Goal: Find specific fact: Find specific fact

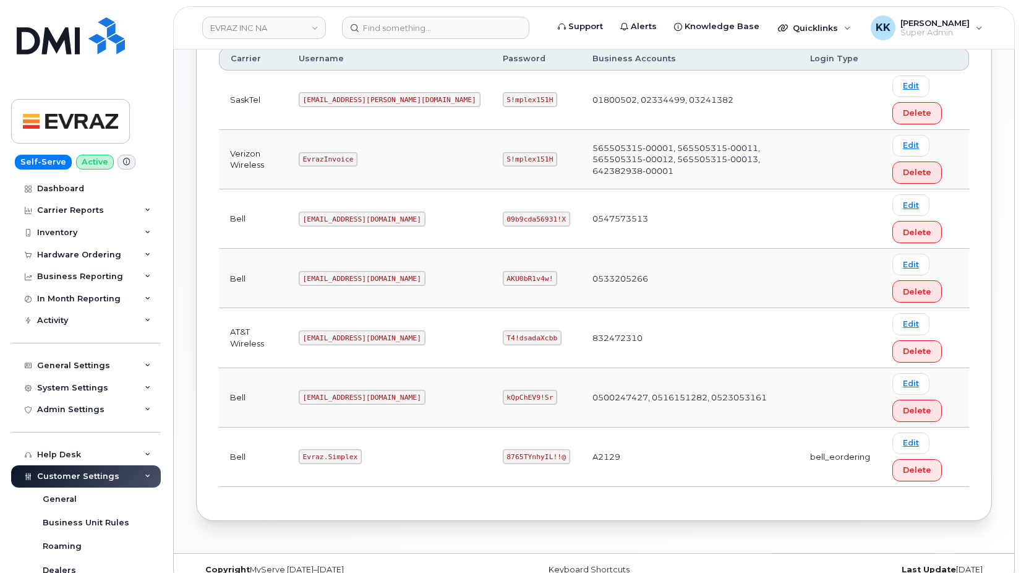
scroll to position [356, 0]
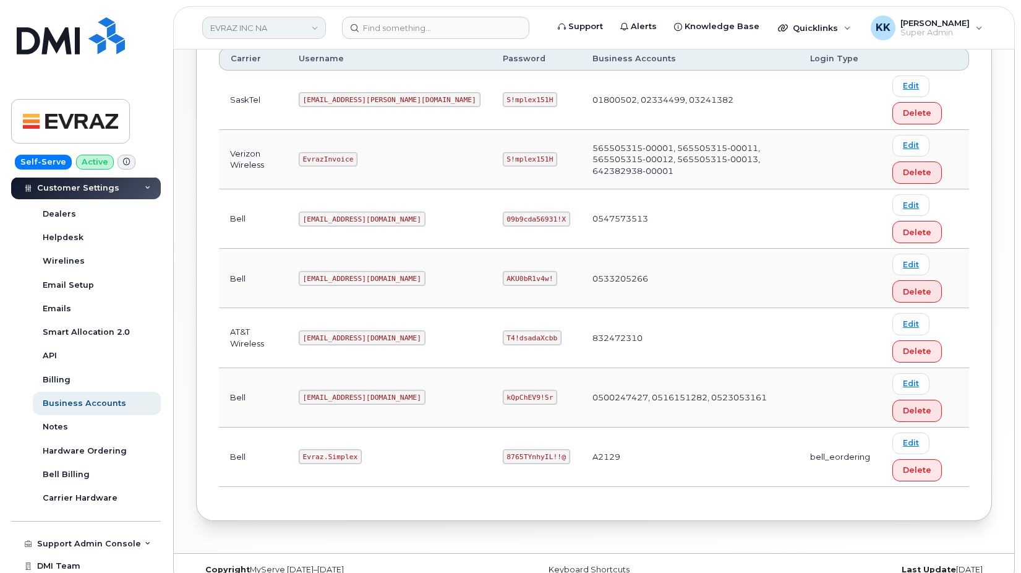
click at [260, 28] on link "EVRAZ INC NA" at bounding box center [264, 28] width 124 height 22
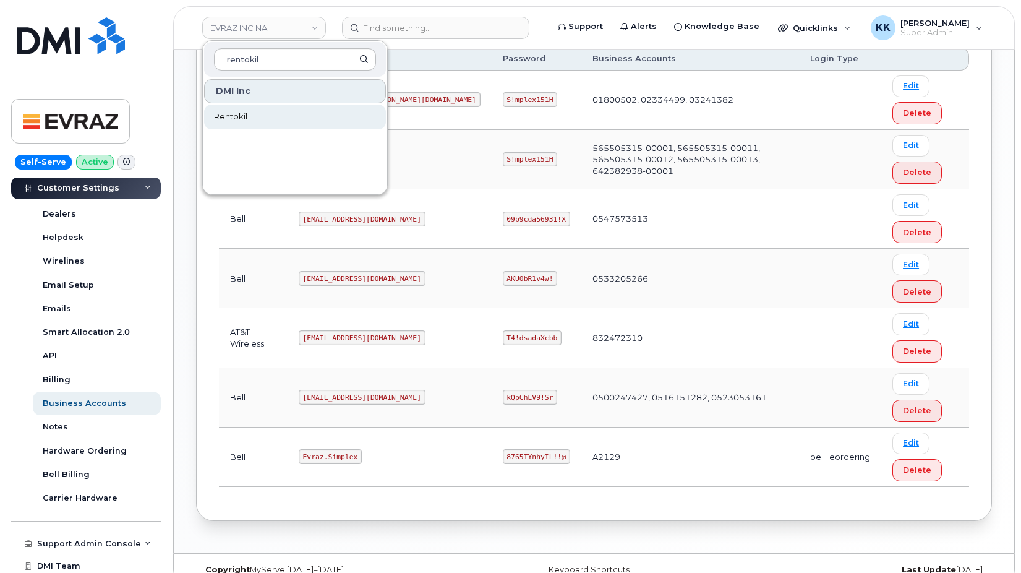
type input "rentokil"
click at [247, 116] on span "Rentokil" at bounding box center [230, 117] width 33 height 12
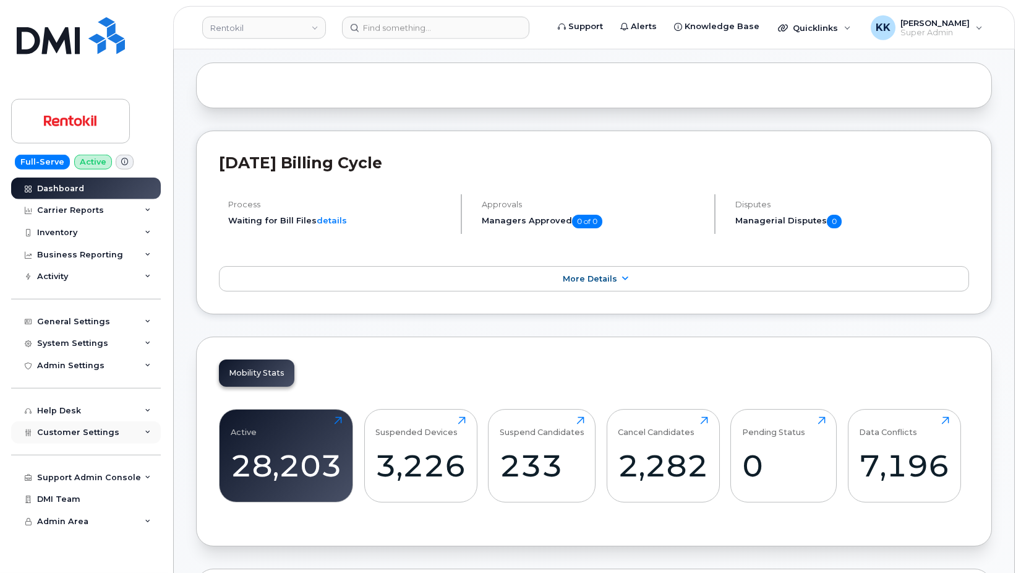
scroll to position [315, 0]
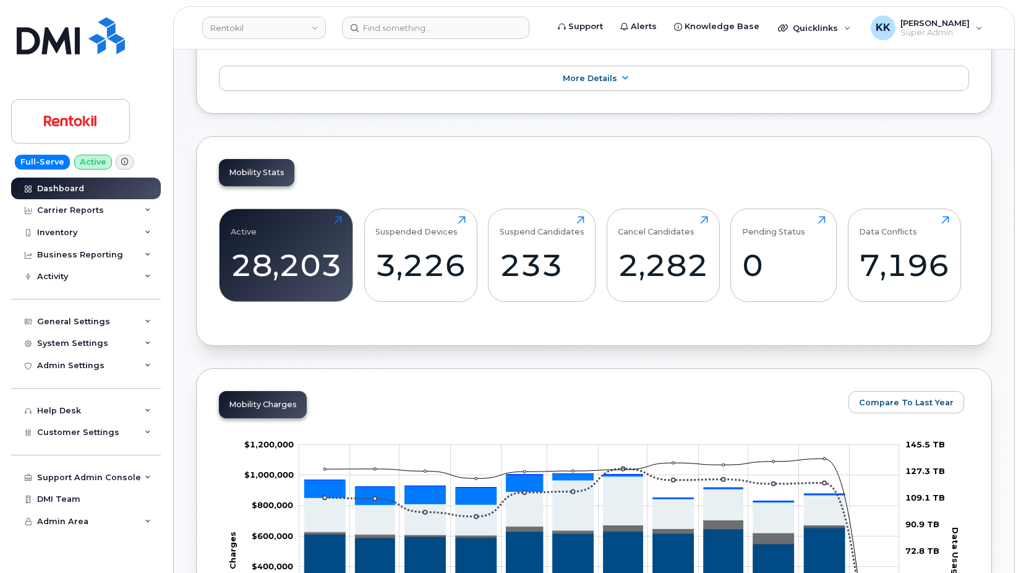
click at [128, 444] on div "Support Admin Console Add New Customer Customer Prospects Emails Sms Messages D…" at bounding box center [87, 466] width 153 height 45
click at [122, 437] on div "Customer Settings" at bounding box center [86, 432] width 150 height 22
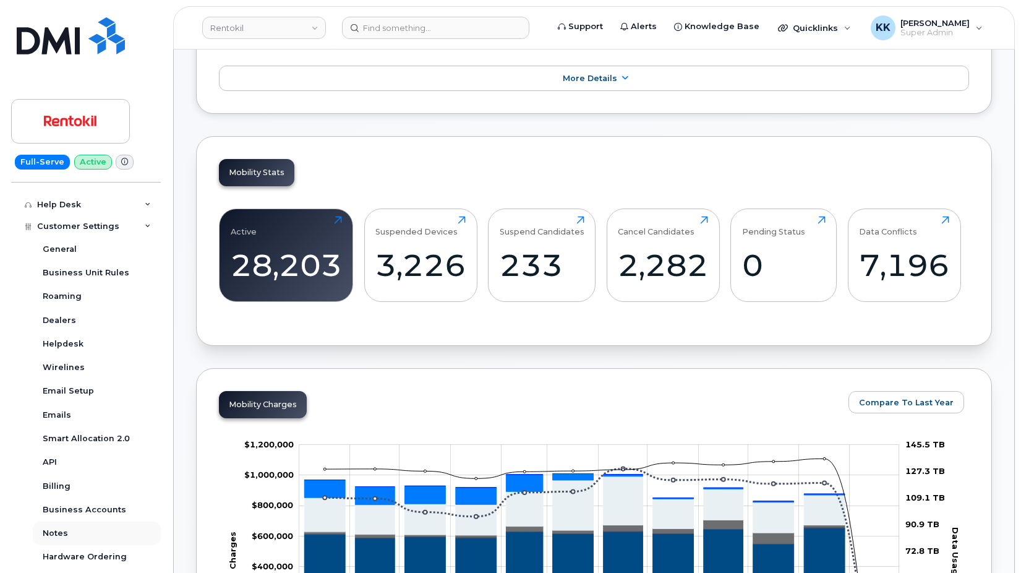
scroll to position [297, 0]
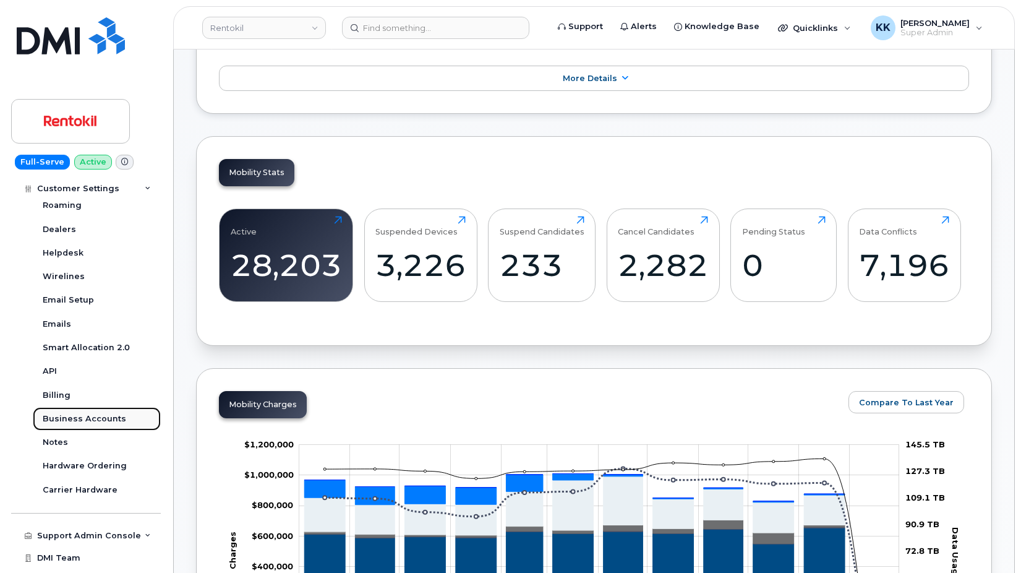
click at [89, 424] on div "Business Accounts" at bounding box center [85, 418] width 84 height 11
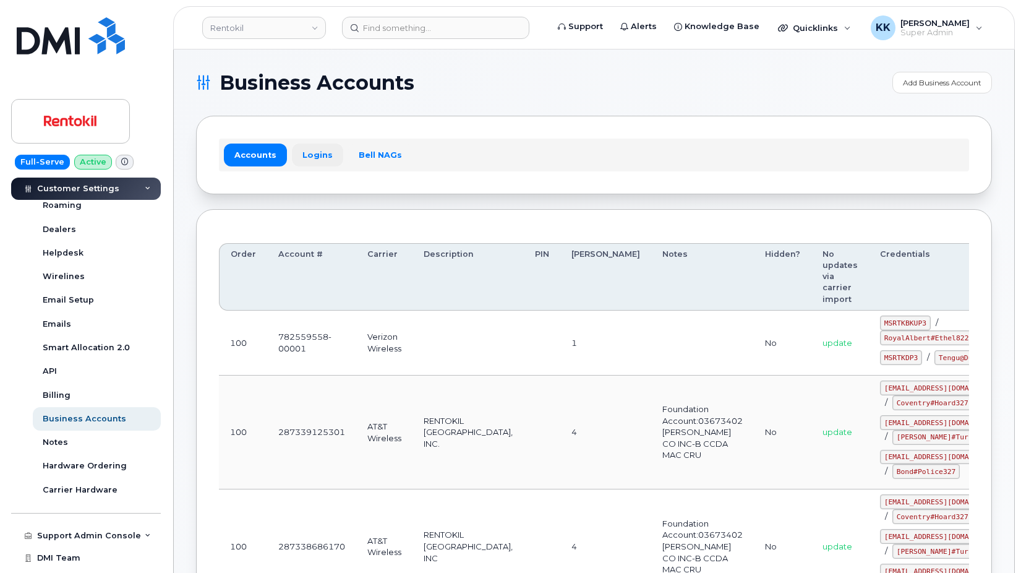
click at [296, 149] on link "Logins" at bounding box center [317, 155] width 51 height 22
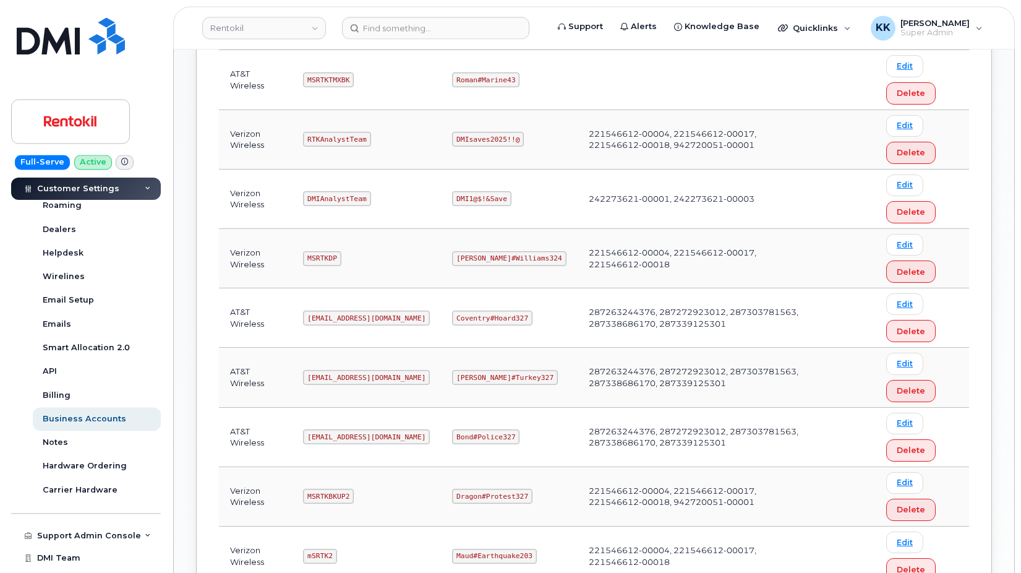
scroll to position [505, 0]
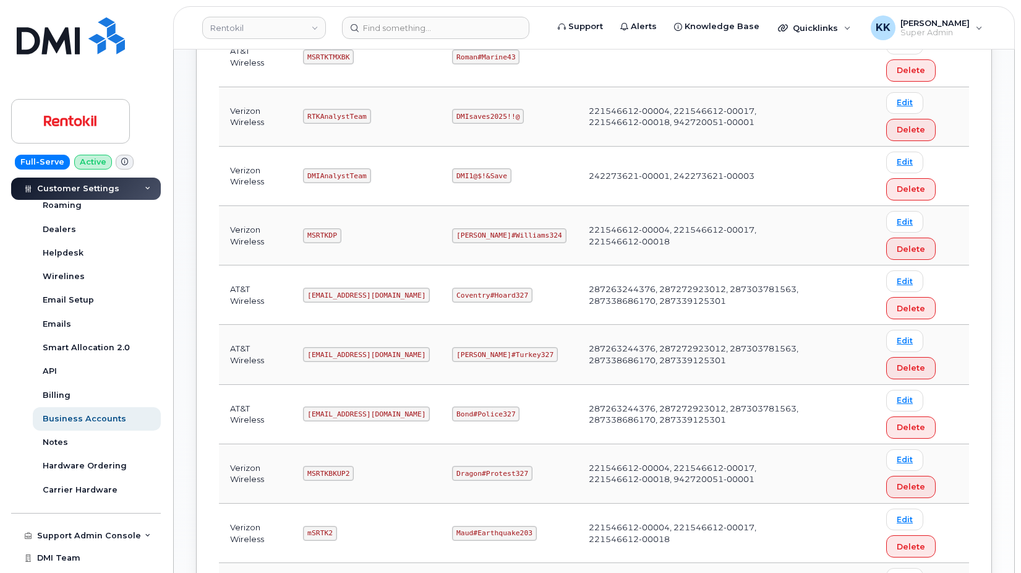
click at [353, 419] on code "Ms-rentokil-depot@dminc.com" at bounding box center [366, 413] width 127 height 15
click at [475, 413] on code "Bond#Police327" at bounding box center [485, 413] width 67 height 15
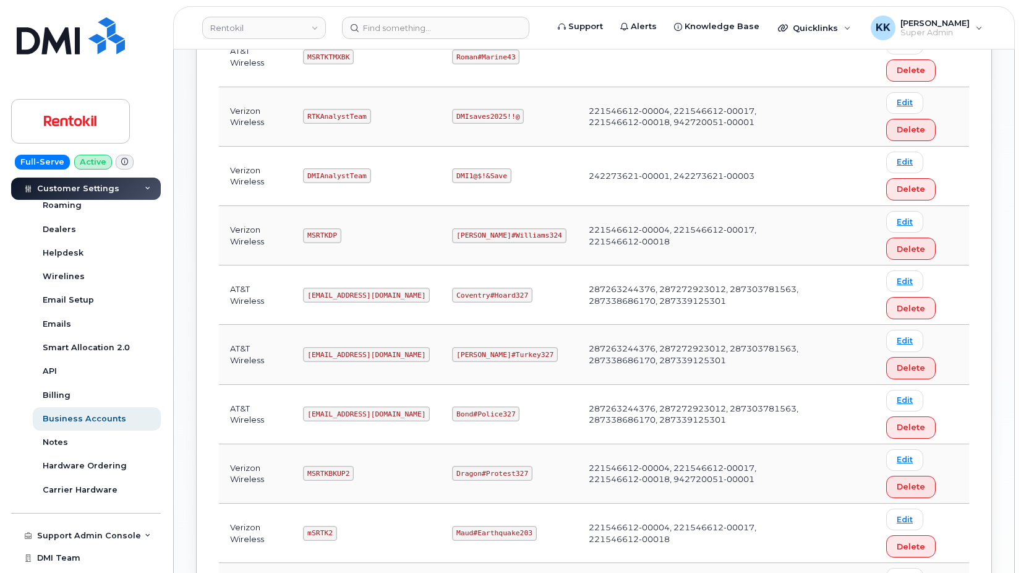
click at [475, 413] on code "Bond#Police327" at bounding box center [485, 413] width 67 height 15
